Goal: Obtain resource: Obtain resource

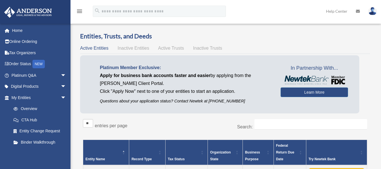
scroll to position [48, 0]
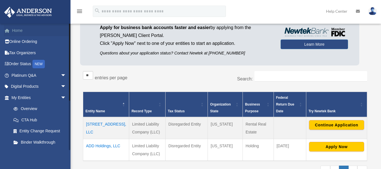
click at [22, 33] on link "Home" at bounding box center [39, 30] width 71 height 11
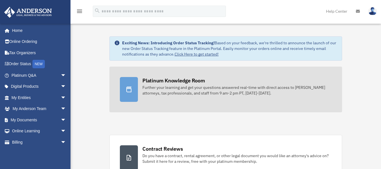
click at [152, 96] on link "Platinum Knowledge Room Further your learning and get your questions answered r…" at bounding box center [225, 90] width 232 height 46
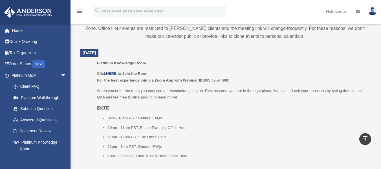
scroll to position [211, 0]
click at [112, 72] on u "HERE" at bounding box center [111, 73] width 10 height 4
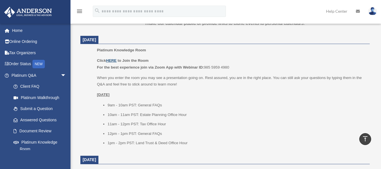
scroll to position [224, 0]
click at [344, 58] on p "Click HERE to Join the Room For the best experience join via Zoom App with Webi…" at bounding box center [231, 63] width 269 height 13
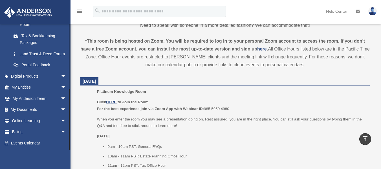
scroll to position [131, 0]
click at [44, 109] on link "My Documents arrow_drop_down" at bounding box center [39, 109] width 71 height 11
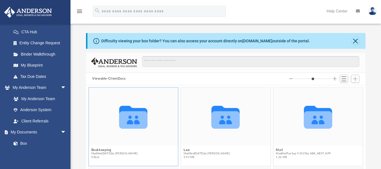
scroll to position [36, 0]
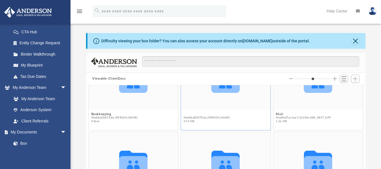
click at [184, 113] on button "Law" at bounding box center [206, 114] width 46 height 4
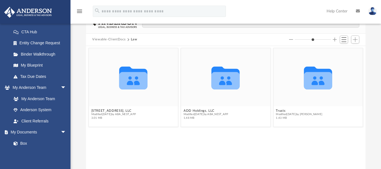
scroll to position [40, 0]
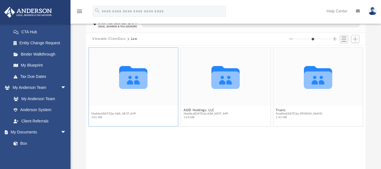
click at [113, 110] on button "[STREET_ADDRESS], LLC" at bounding box center [113, 110] width 45 height 4
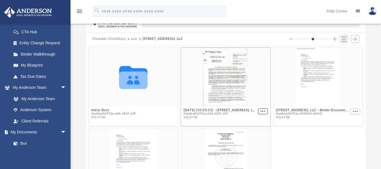
click at [260, 111] on span "More options" at bounding box center [262, 111] width 5 height 3
click at [250, 132] on li "Download" at bounding box center [253, 130] width 16 height 6
click at [260, 111] on span "More options" at bounding box center [262, 111] width 5 height 3
click at [250, 129] on li "Download" at bounding box center [253, 130] width 16 height 6
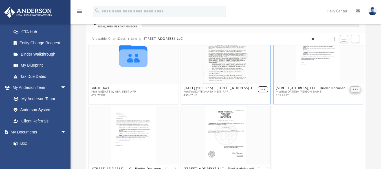
scroll to position [36, 0]
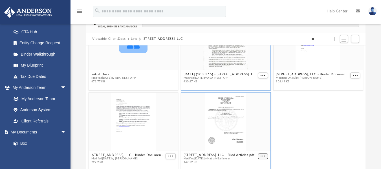
type input "*"
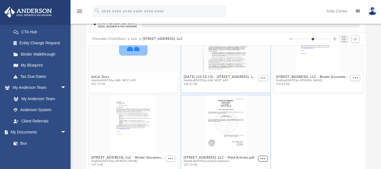
click at [258, 156] on button "More options" at bounding box center [263, 158] width 10 height 6
click at [255, 149] on li "Download" at bounding box center [253, 147] width 16 height 6
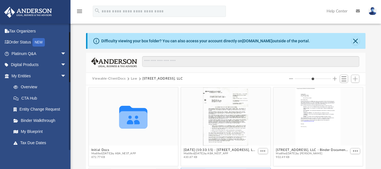
scroll to position [21, 0]
click at [30, 87] on link "Overview" at bounding box center [41, 87] width 67 height 11
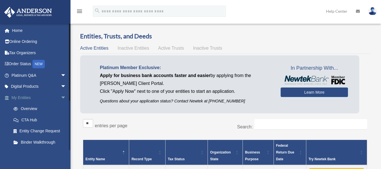
click at [61, 97] on span "arrow_drop_down" at bounding box center [66, 98] width 11 height 12
click at [61, 96] on span "arrow_drop_up" at bounding box center [66, 98] width 11 height 12
click at [30, 140] on link "Binder Walkthrough" at bounding box center [41, 141] width 67 height 11
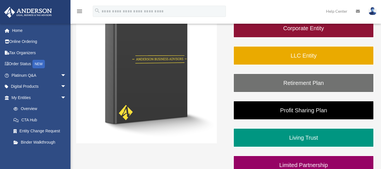
scroll to position [105, 0]
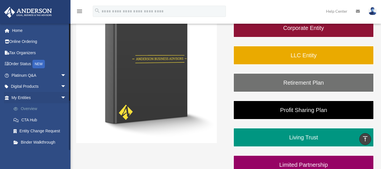
click at [36, 108] on link "Overview" at bounding box center [41, 108] width 67 height 11
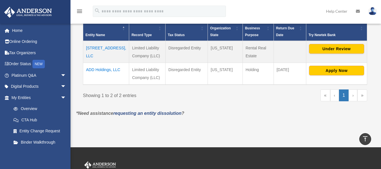
scroll to position [124, 0]
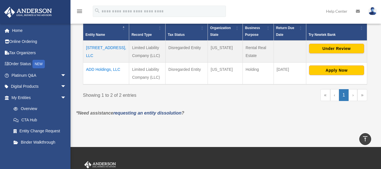
click at [92, 46] on td "[STREET_ADDRESS], LLC" at bounding box center [106, 52] width 46 height 22
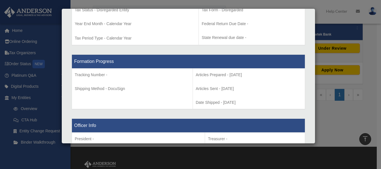
scroll to position [0, 0]
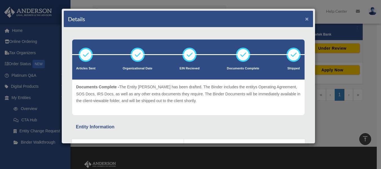
click at [305, 18] on button "×" at bounding box center [307, 19] width 4 height 6
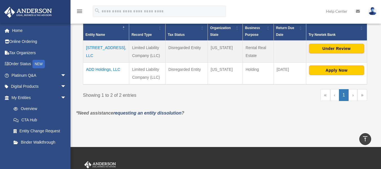
click at [93, 63] on td "ADD Holdings, LLC" at bounding box center [106, 74] width 46 height 22
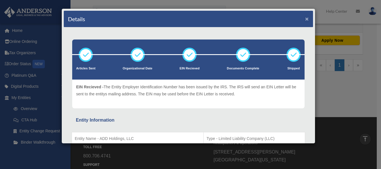
click at [305, 18] on button "×" at bounding box center [307, 19] width 4 height 6
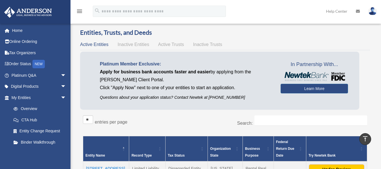
scroll to position [3, 0]
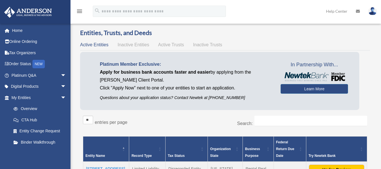
click at [172, 44] on span "Active Trusts" at bounding box center [171, 44] width 26 height 5
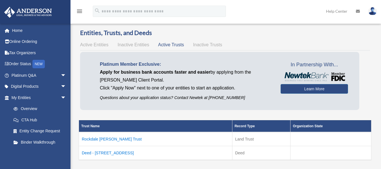
scroll to position [48, 0]
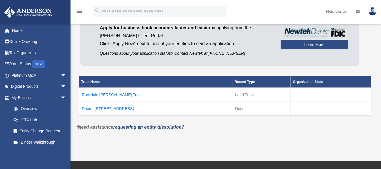
click at [105, 94] on td "Rockdale [PERSON_NAME] Trust" at bounding box center [155, 95] width 153 height 14
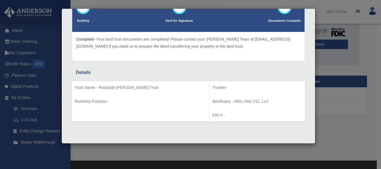
scroll to position [0, 0]
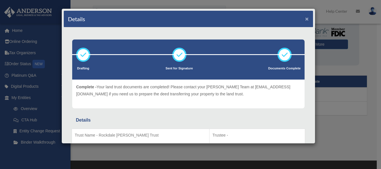
click at [305, 18] on button "×" at bounding box center [307, 19] width 4 height 6
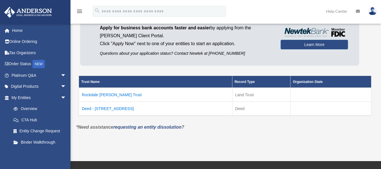
click at [119, 108] on td "Deed - [STREET_ADDRESS]" at bounding box center [155, 108] width 153 height 14
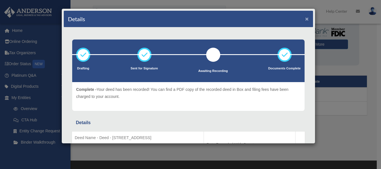
click at [305, 19] on button "×" at bounding box center [307, 19] width 4 height 6
